Goal: Transaction & Acquisition: Register for event/course

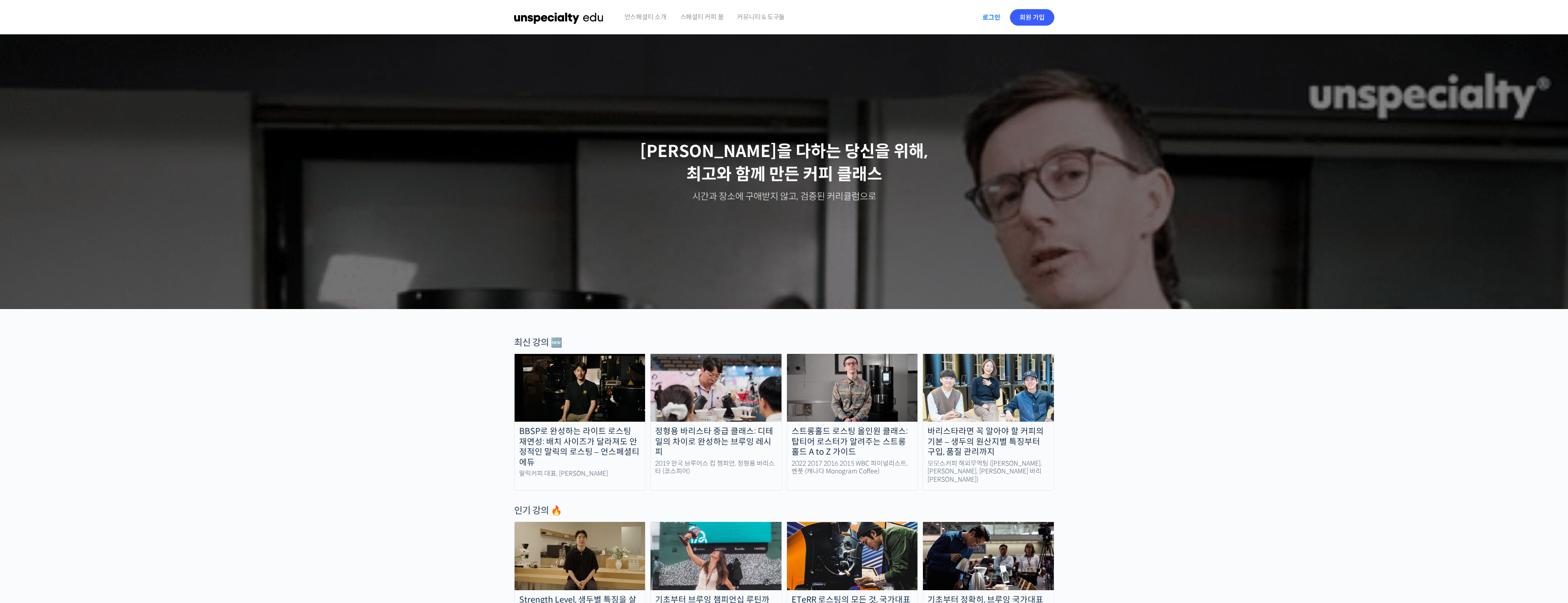
click at [984, 18] on link "로그인" at bounding box center [991, 17] width 29 height 21
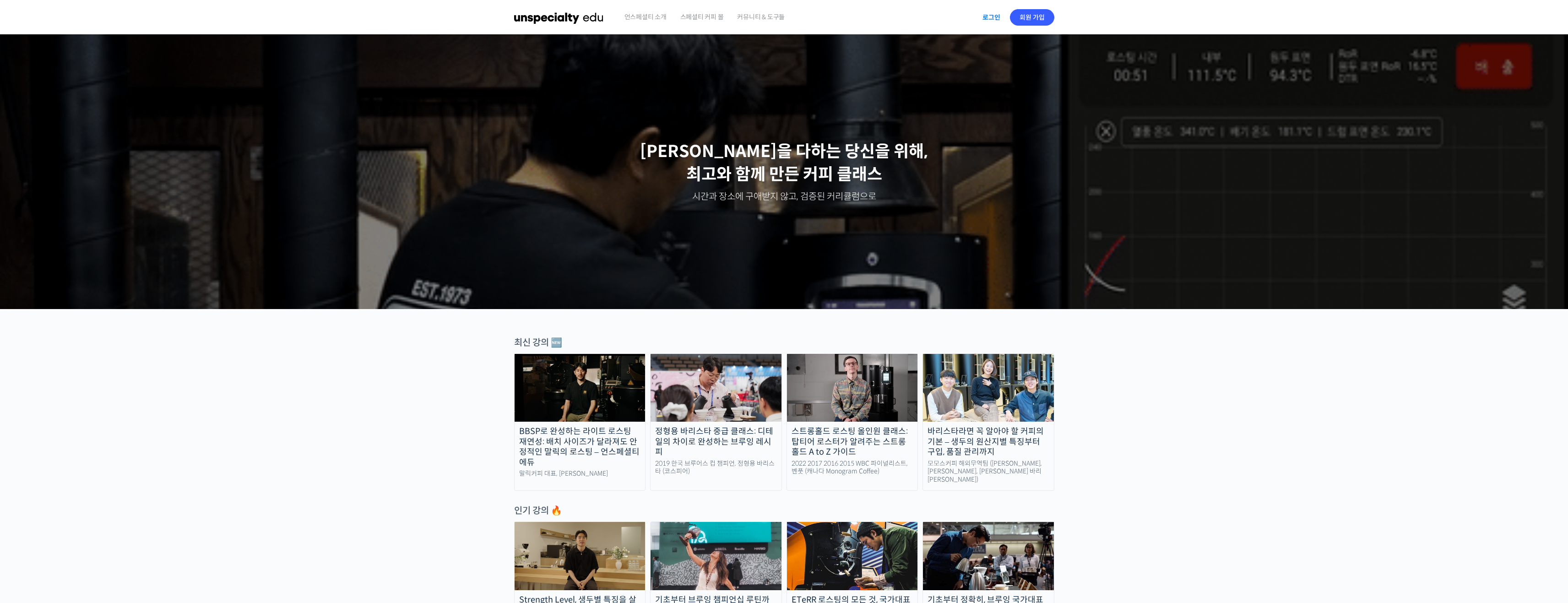
click at [993, 14] on link "로그인" at bounding box center [991, 17] width 29 height 21
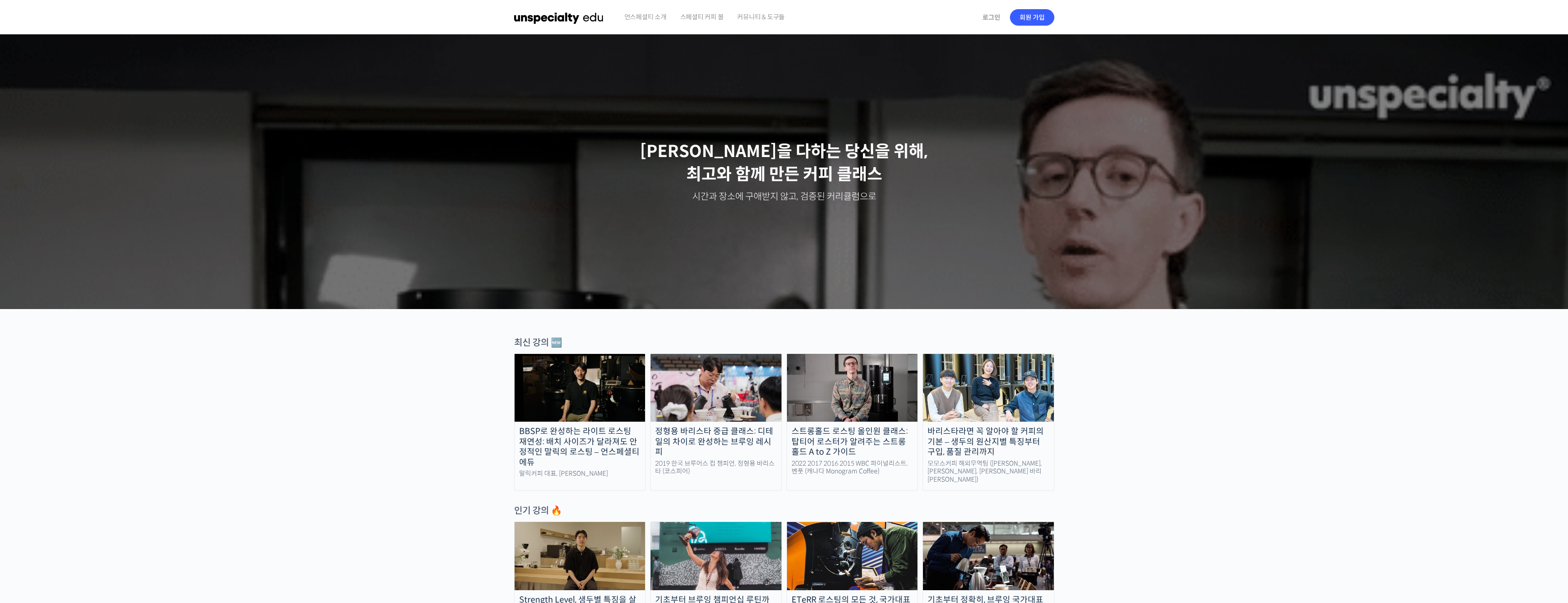
click at [712, 16] on span "스페셜티 커피 몰" at bounding box center [702, 17] width 43 height 35
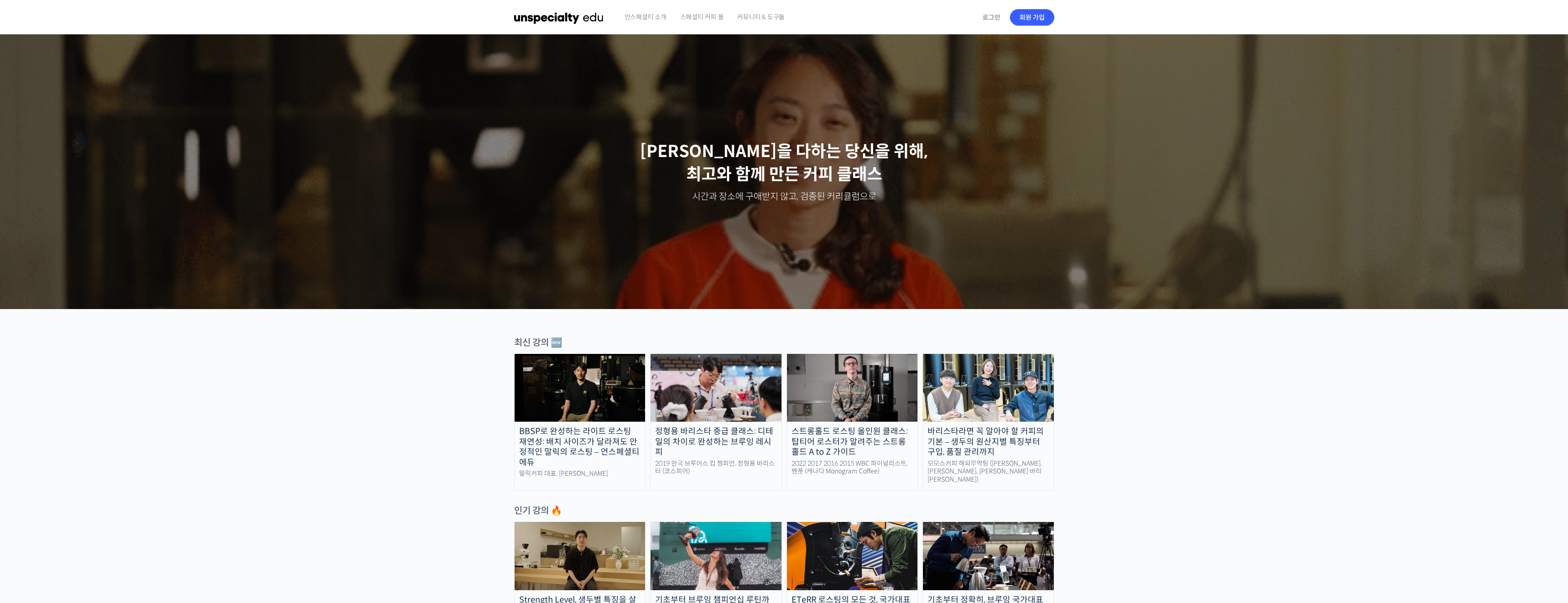
click at [763, 23] on span "커뮤니티 & 도구들" at bounding box center [761, 17] width 48 height 35
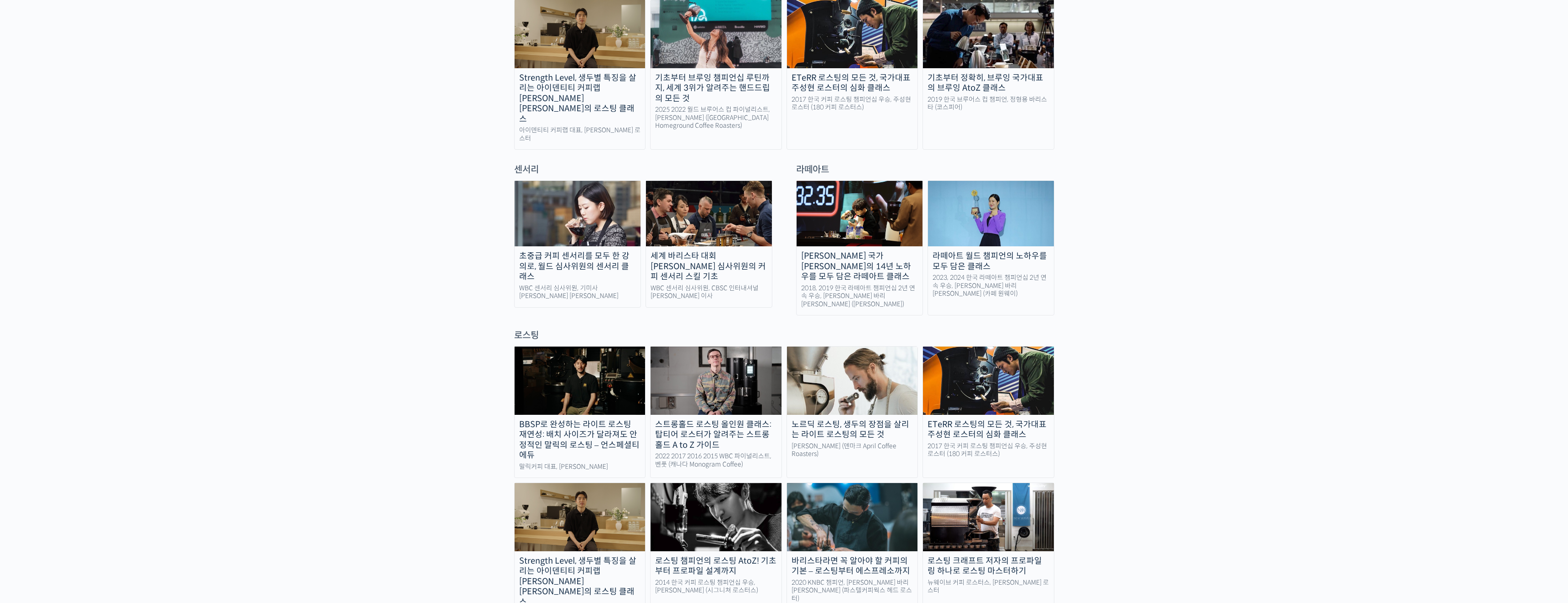
scroll to position [641, 0]
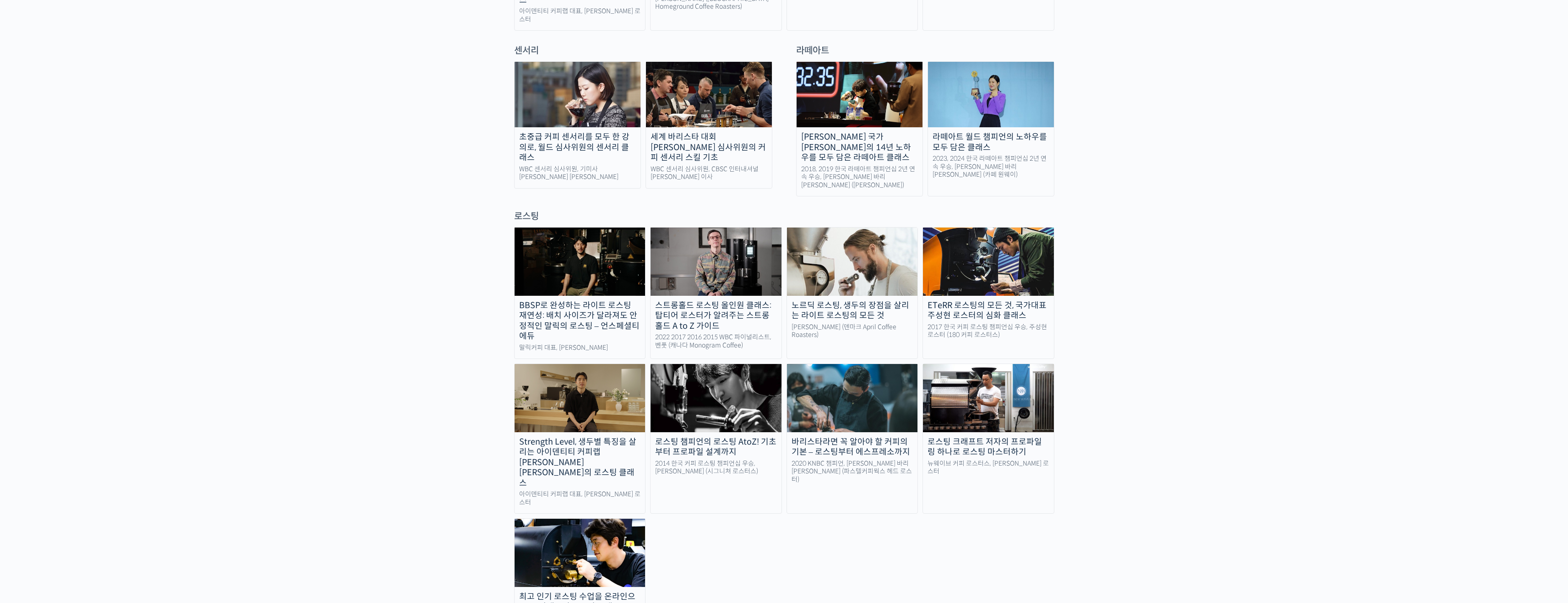
click at [595, 132] on div "초중급 커피 센서리를 모두 한 강의로, 월드 심사위원의 센서리 클래스" at bounding box center [578, 147] width 126 height 31
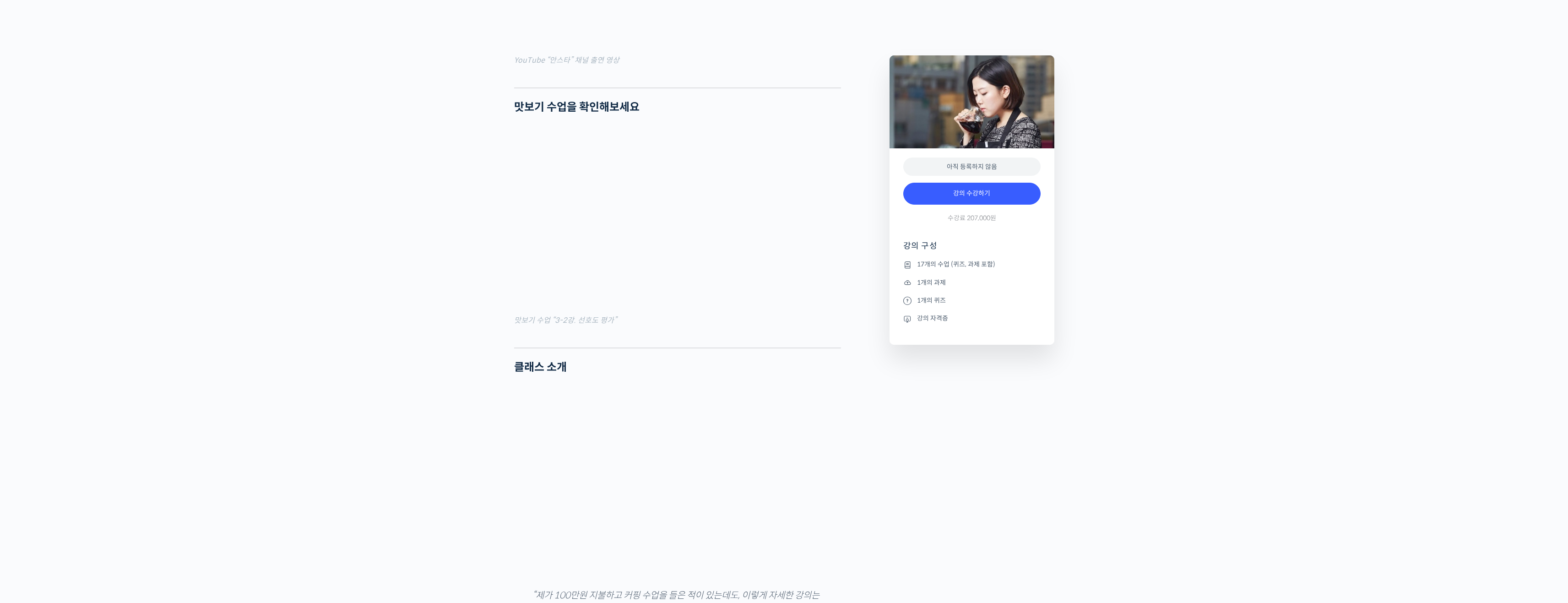
scroll to position [962, 0]
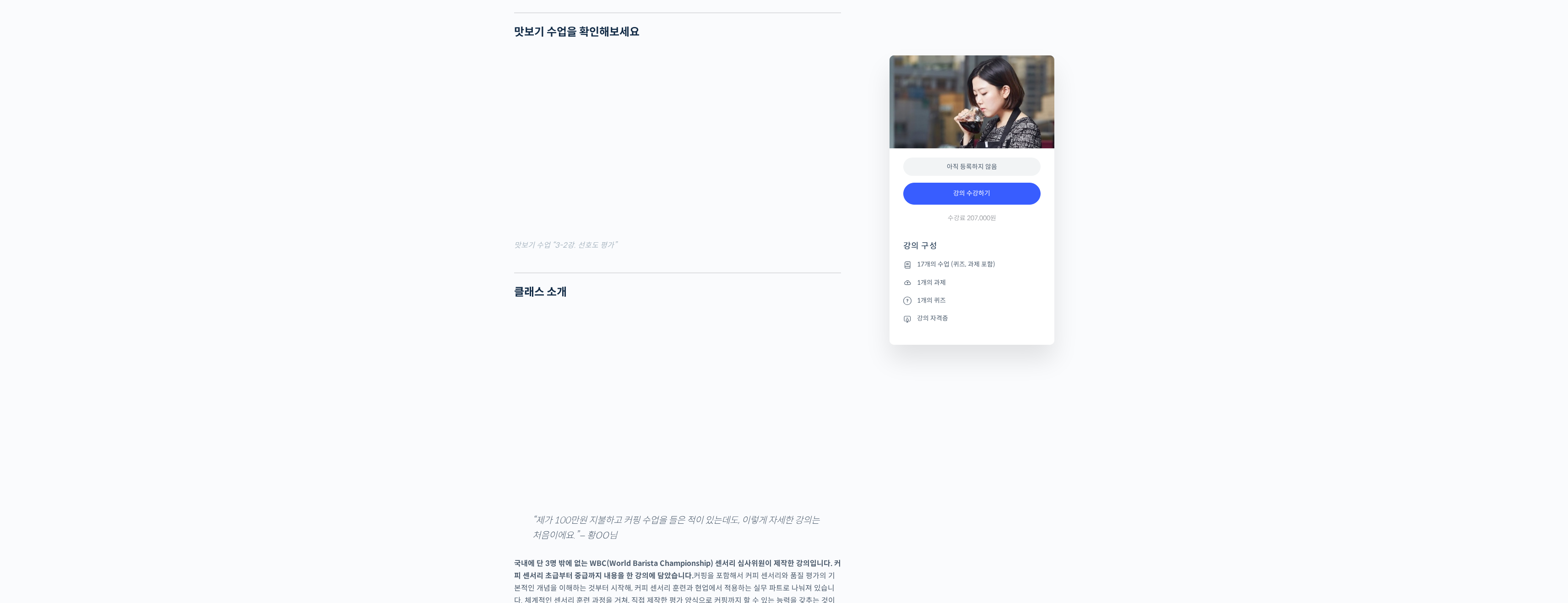
drag, startPoint x: 932, startPoint y: 264, endPoint x: 977, endPoint y: 281, distance: 48.1
click at [976, 279] on ul "17개의 수업 (퀴즈, 과제 포함) 1개의 과제 1개의 퀴즈 강의 자격증" at bounding box center [971, 302] width 138 height 86
click at [977, 283] on li "1개의 과제" at bounding box center [971, 283] width 138 height 11
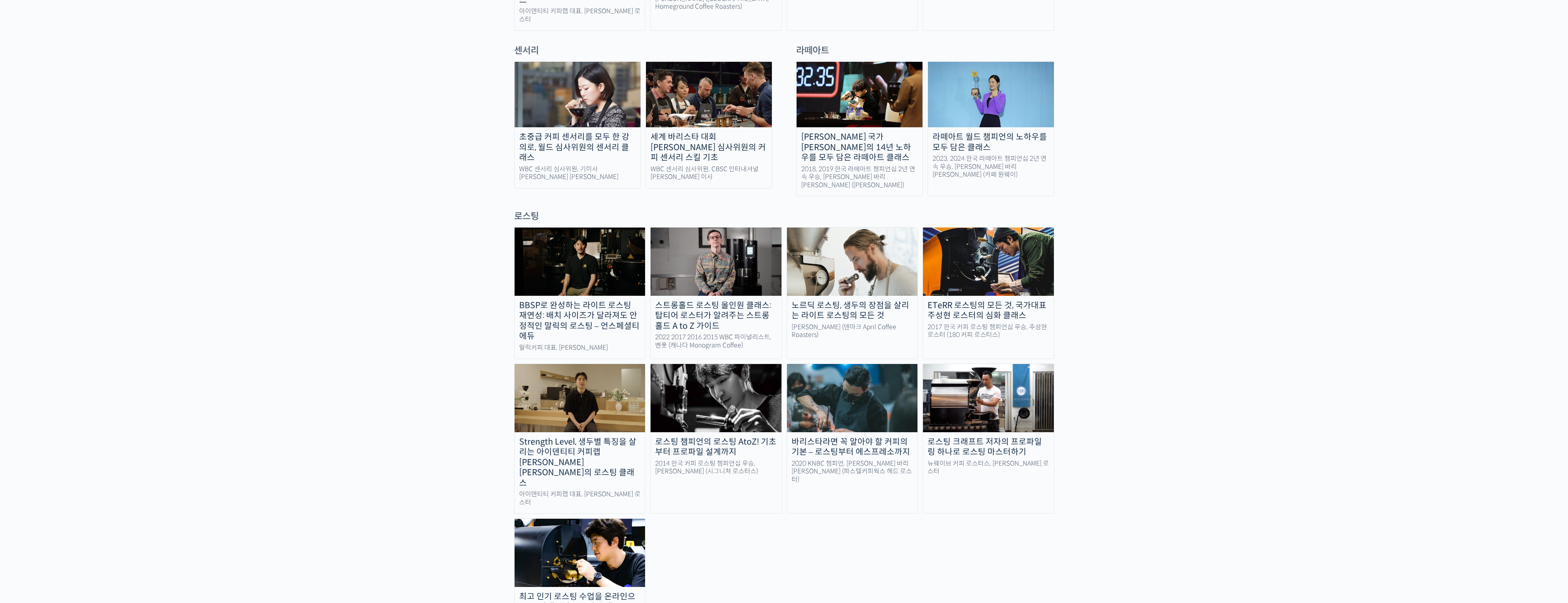
drag, startPoint x: 908, startPoint y: 331, endPoint x: 915, endPoint y: 332, distance: 7.1
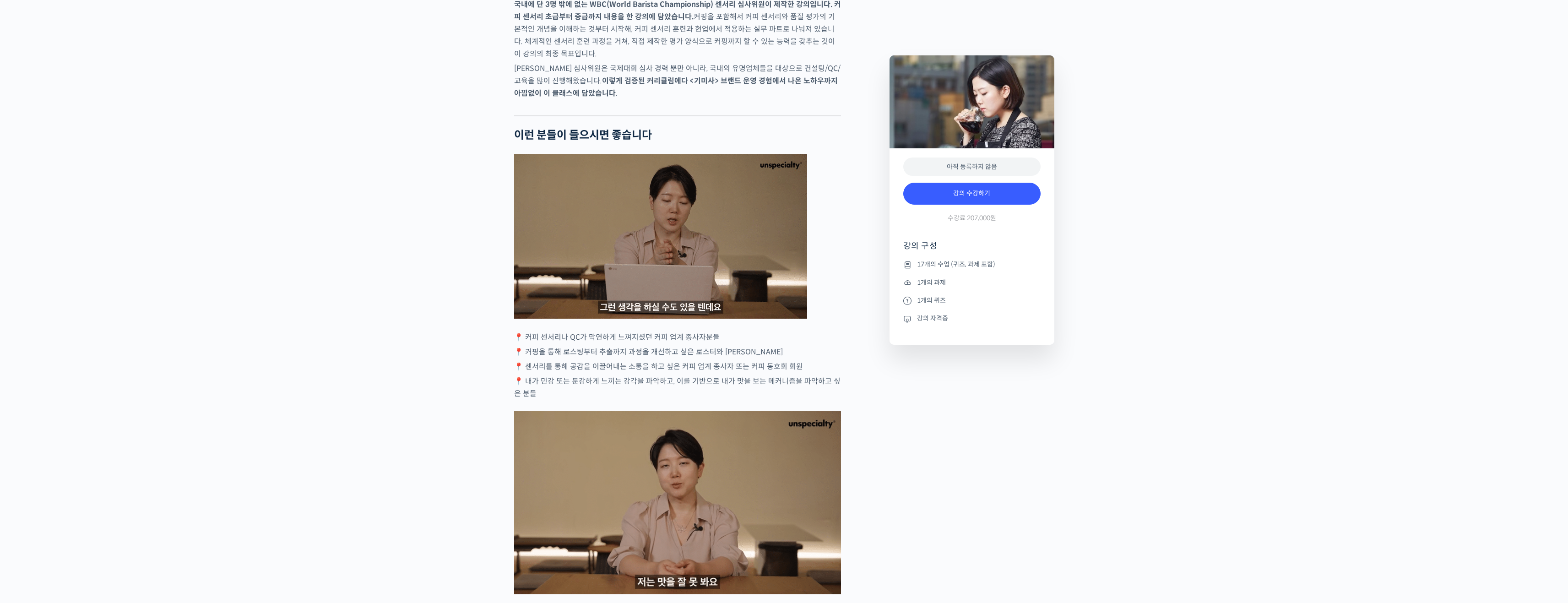
click at [927, 316] on li "강의 자격증" at bounding box center [971, 319] width 138 height 11
click at [916, 319] on li "강의 자격증" at bounding box center [971, 319] width 138 height 11
click at [908, 316] on icon at bounding box center [907, 319] width 8 height 11
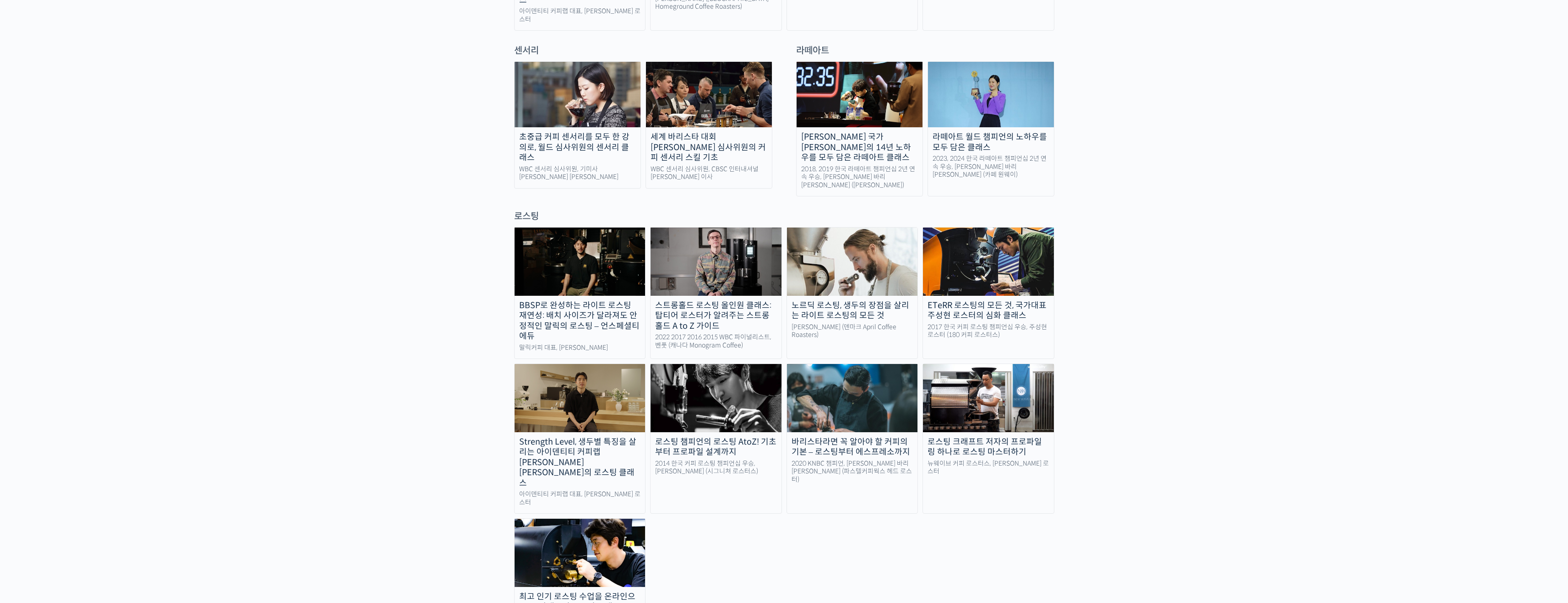
click at [555, 364] on img at bounding box center [580, 398] width 131 height 68
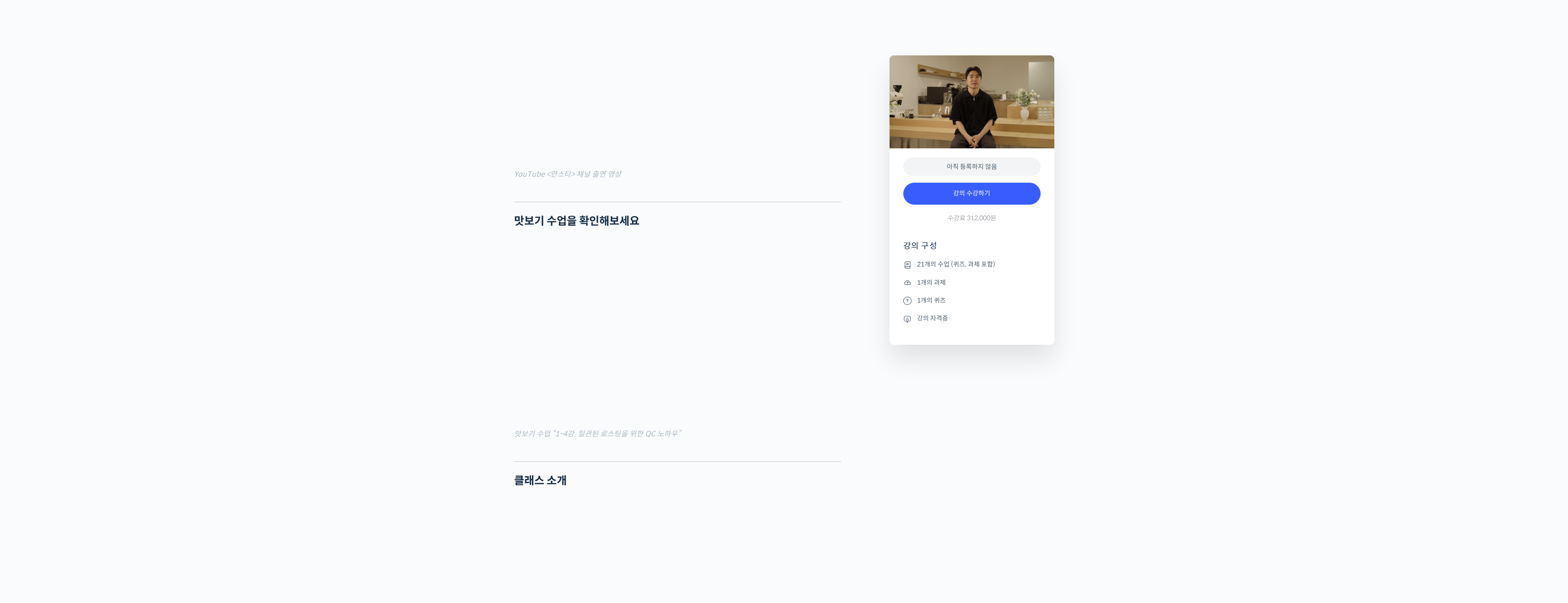
scroll to position [824, 0]
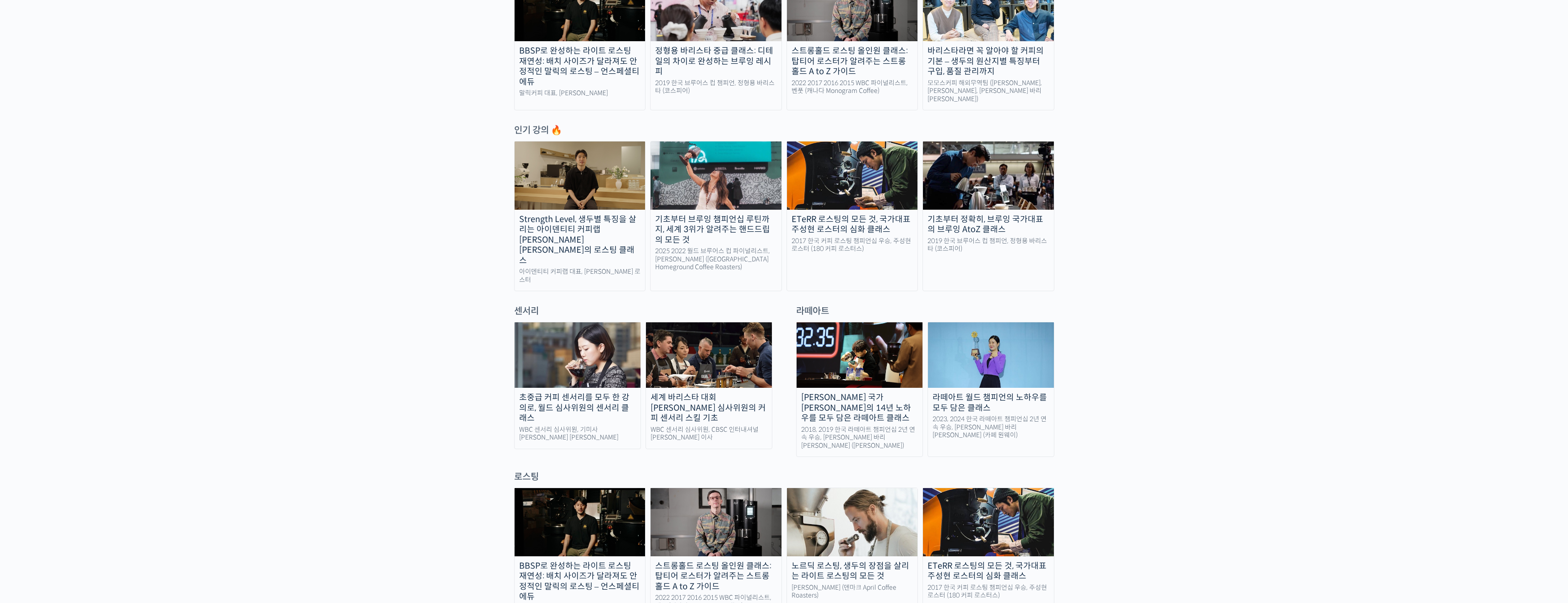
scroll to position [275, 0]
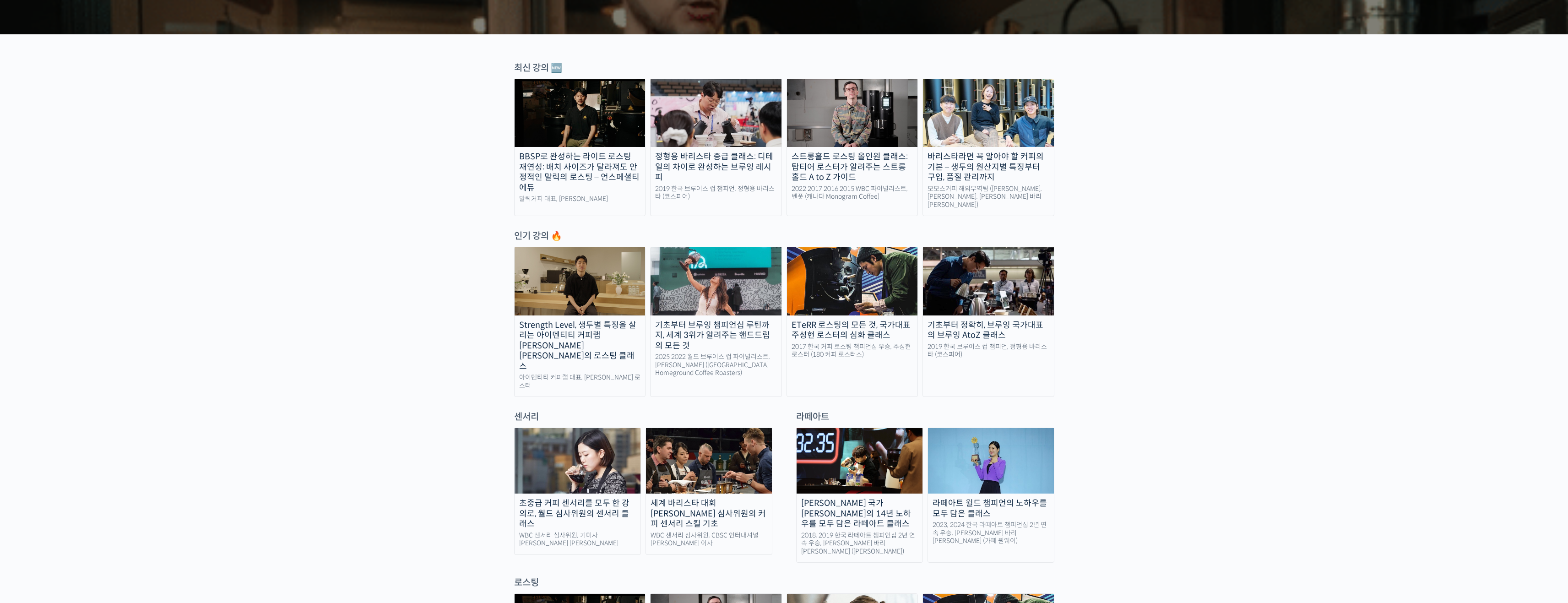
click at [952, 278] on img at bounding box center [988, 281] width 131 height 68
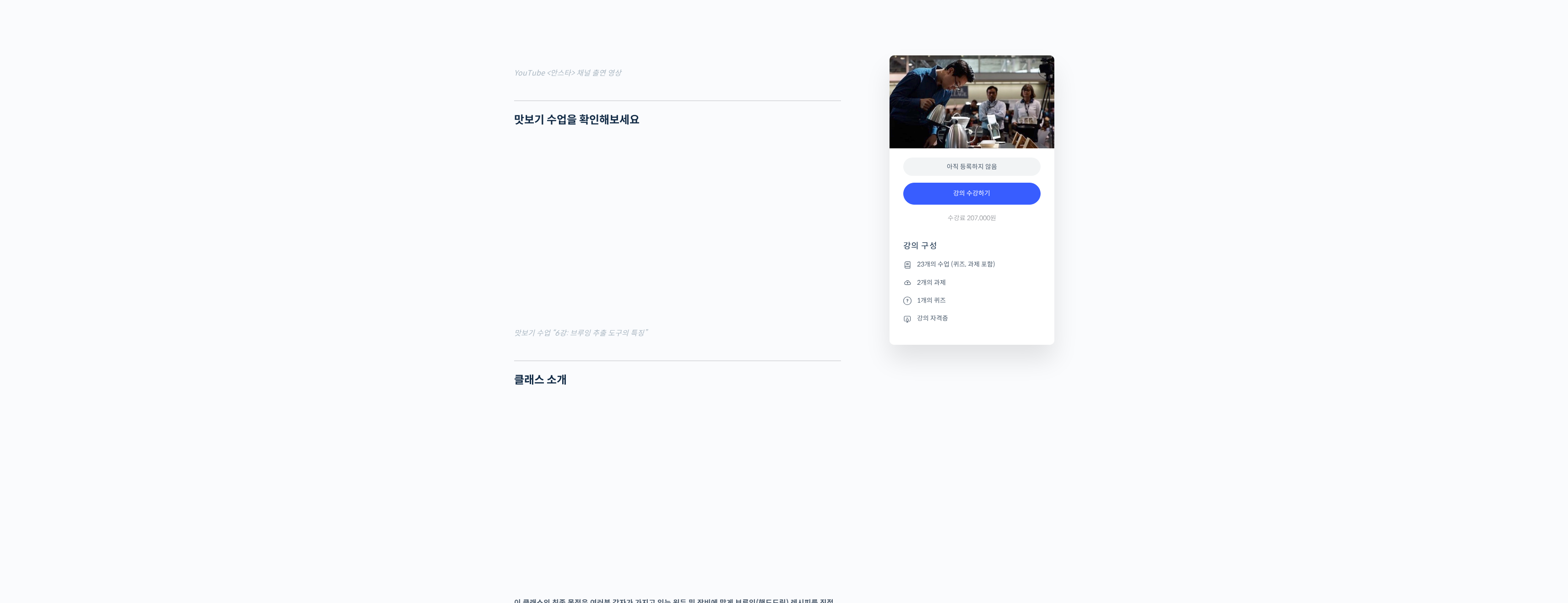
scroll to position [916, 0]
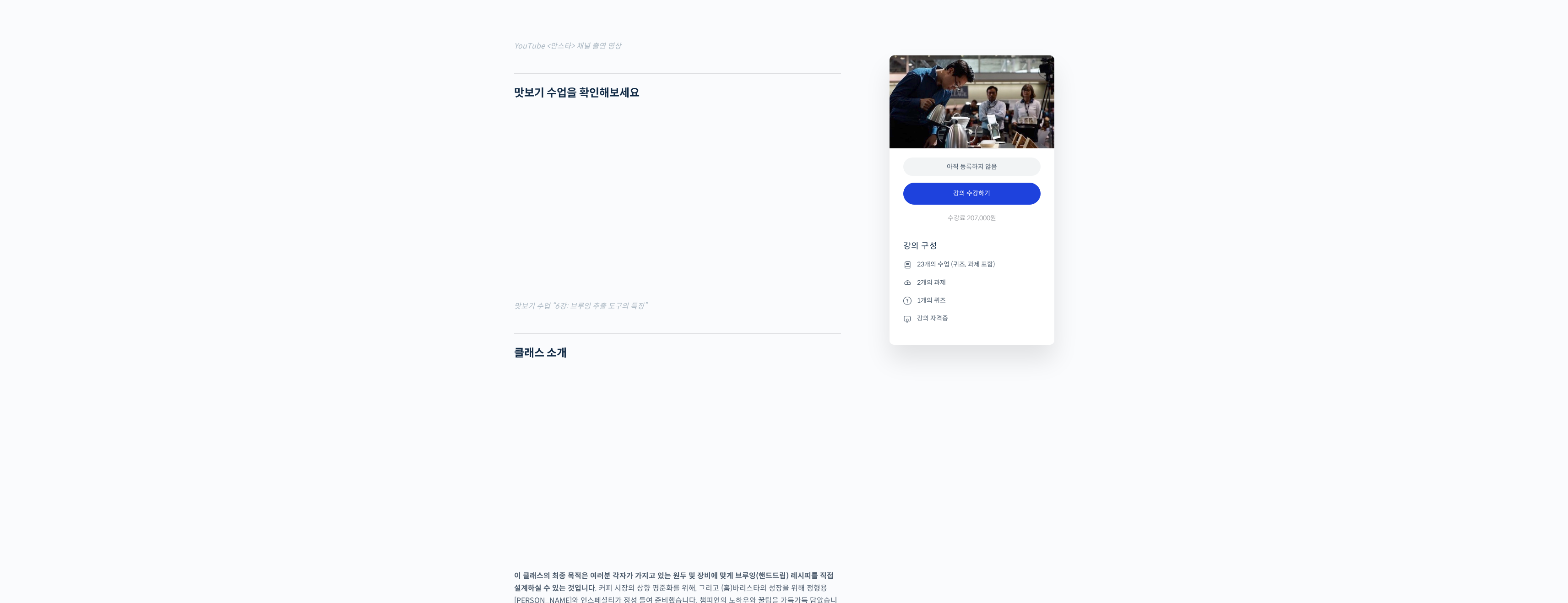
click at [939, 202] on link "강의 수강하기" at bounding box center [971, 194] width 138 height 22
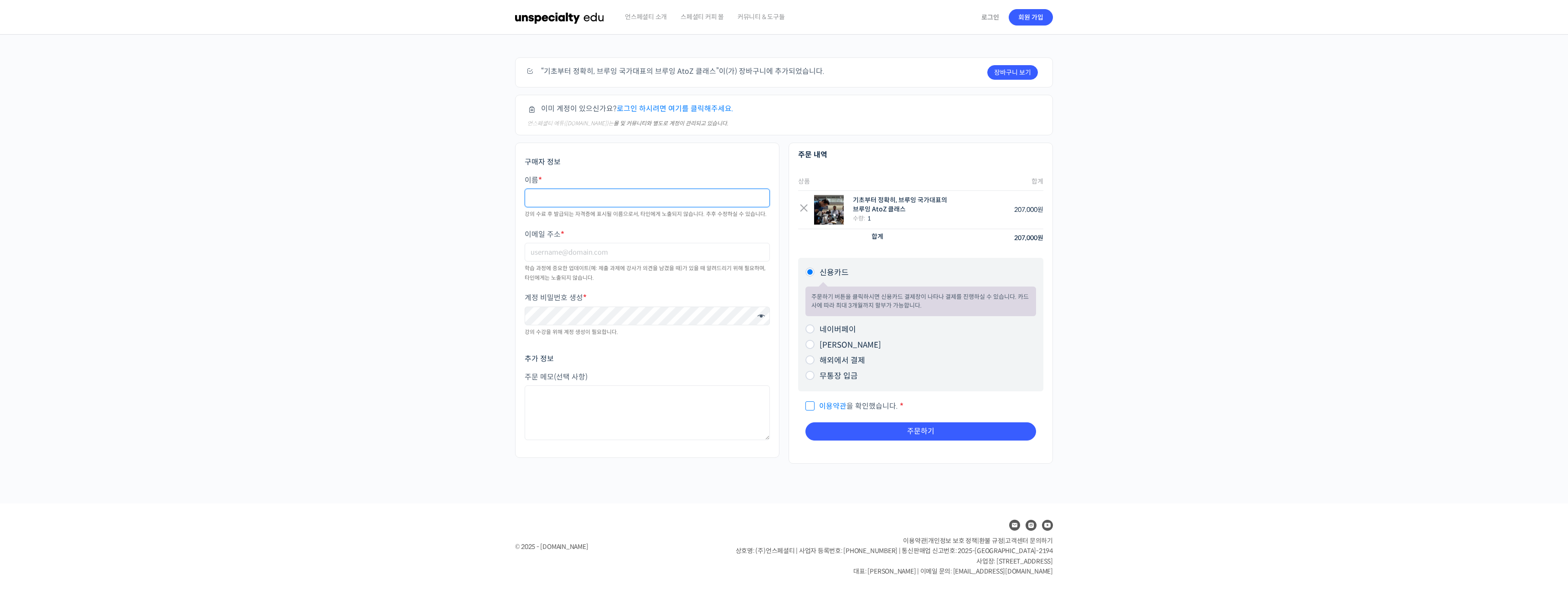
click at [651, 201] on input "이름 *" at bounding box center [647, 198] width 245 height 19
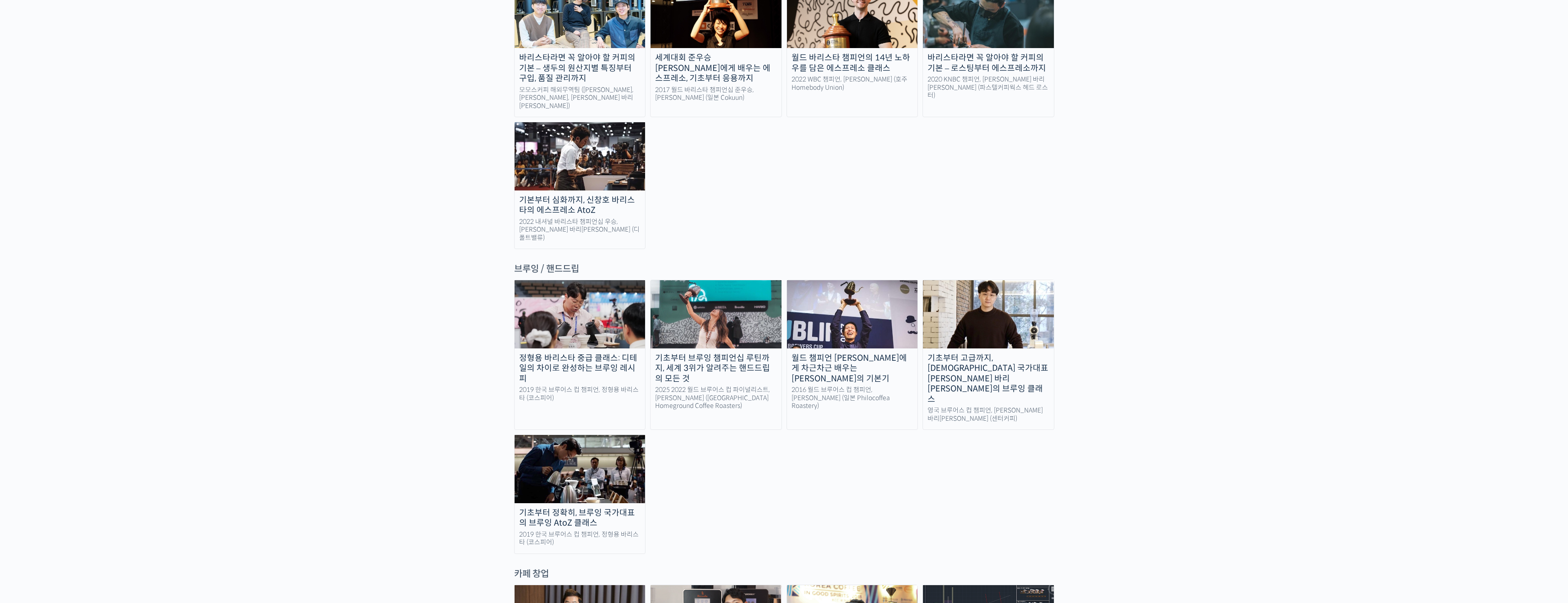
scroll to position [1328, 0]
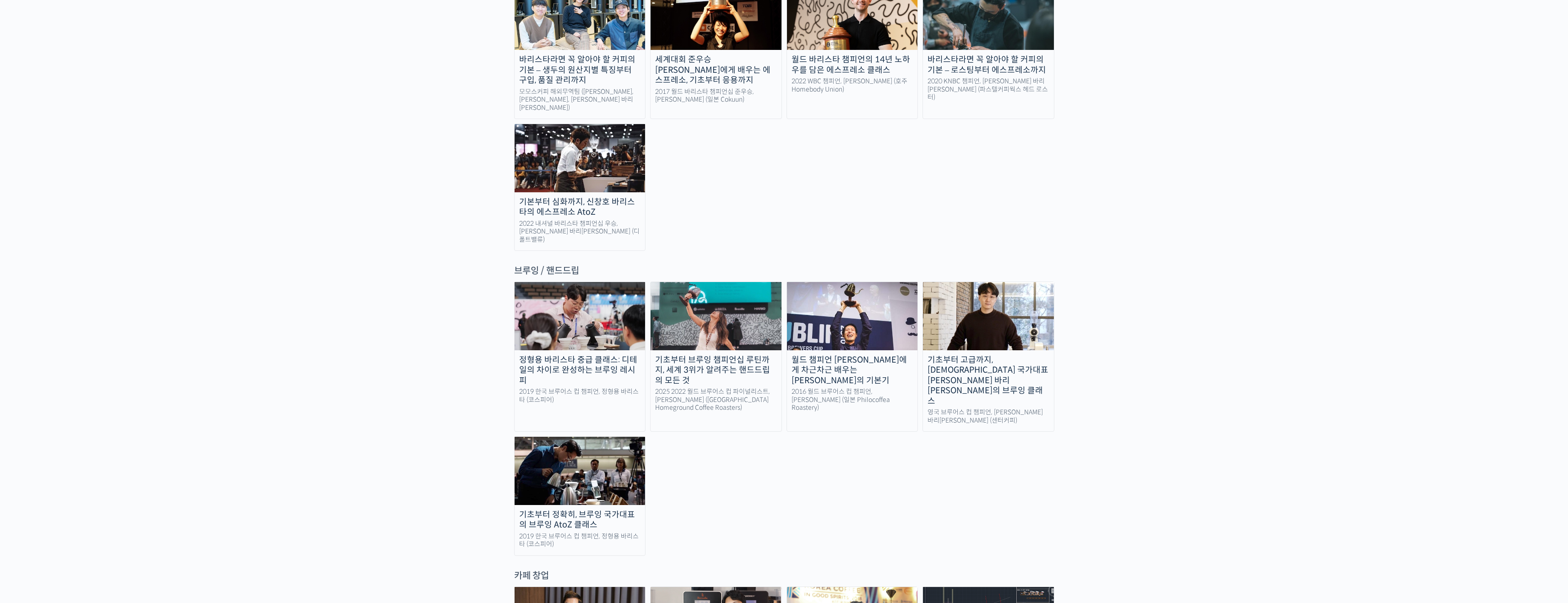
click at [945, 355] on div "기초부터 고급까지, [DEMOGRAPHIC_DATA] 국가대표 [PERSON_NAME] 바리[PERSON_NAME]의 브루잉 클래스" at bounding box center [988, 380] width 131 height 52
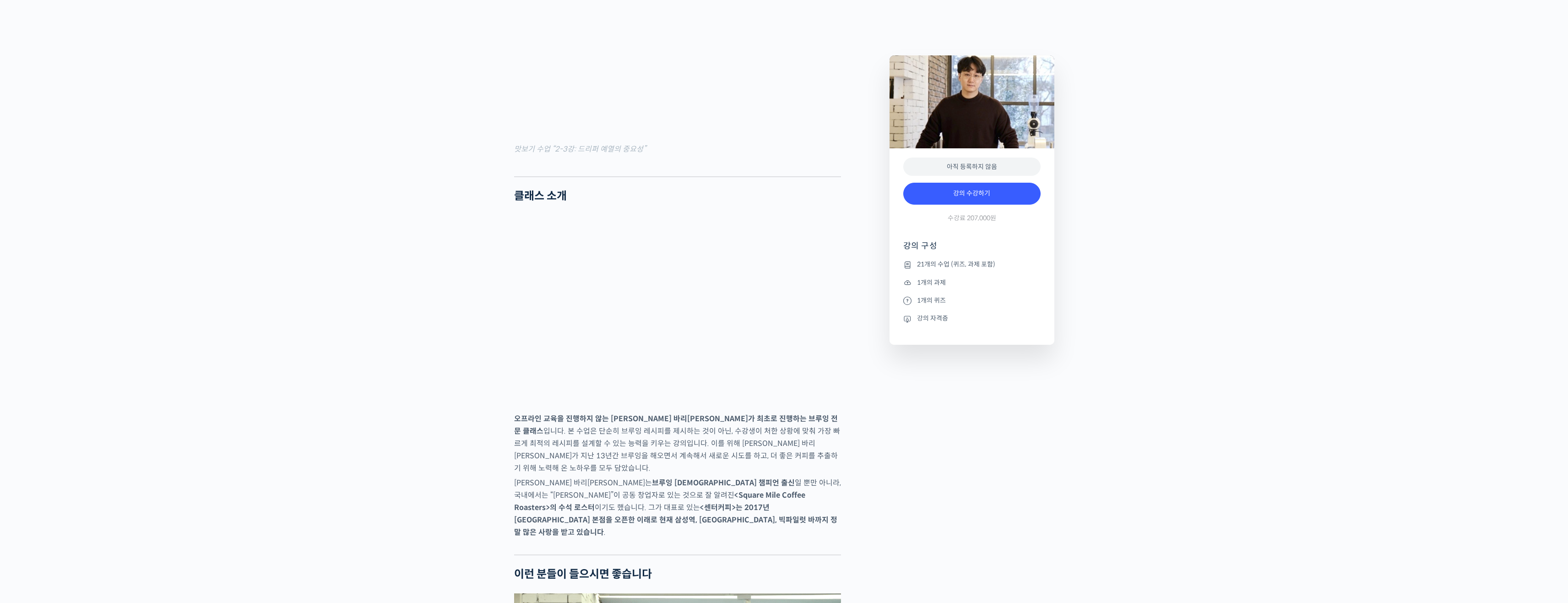
scroll to position [1007, 0]
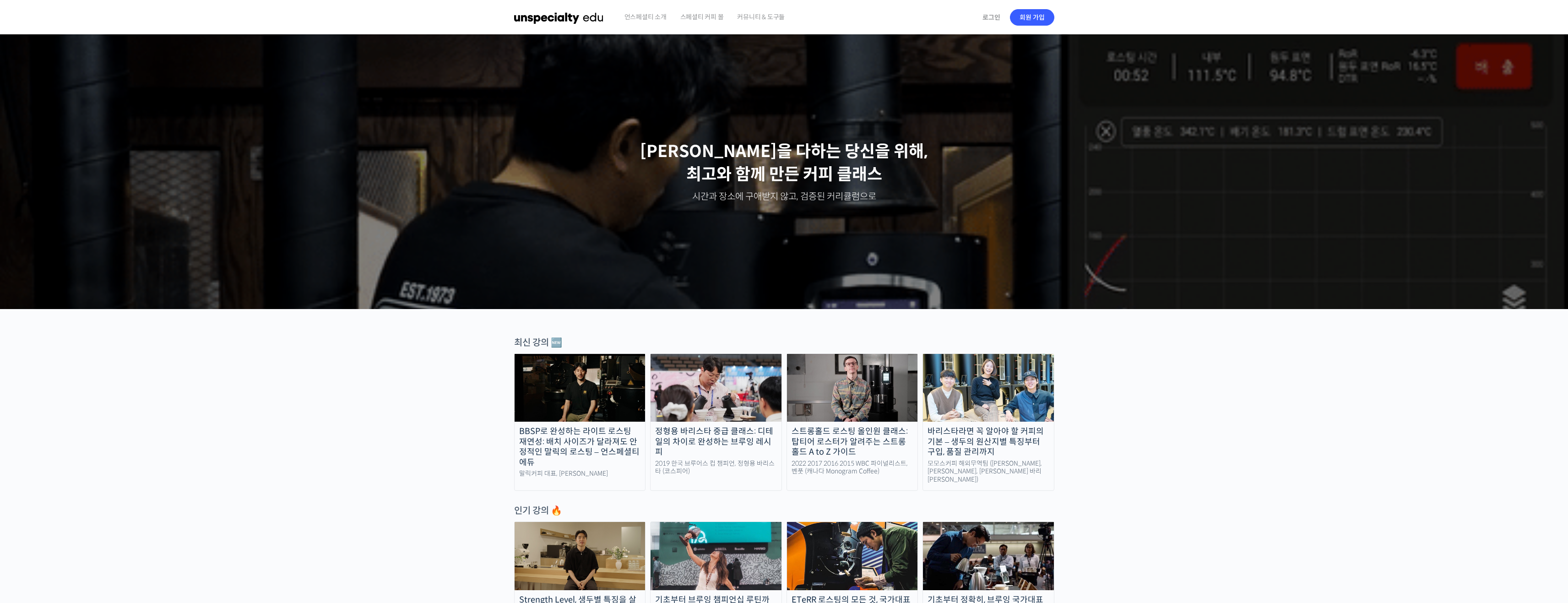
scroll to position [1328, 0]
